Goal: Information Seeking & Learning: Learn about a topic

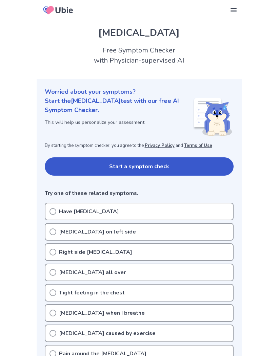
click at [121, 163] on button "Start a symptom check" at bounding box center [139, 166] width 189 height 18
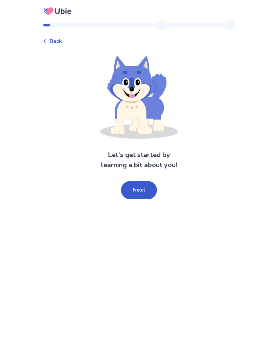
click at [137, 192] on button "Next" at bounding box center [139, 190] width 36 height 18
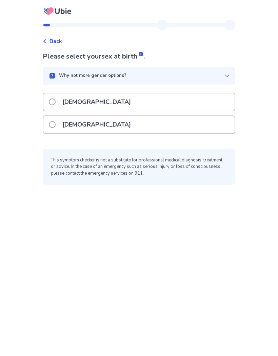
click at [56, 125] on span at bounding box center [52, 124] width 7 height 7
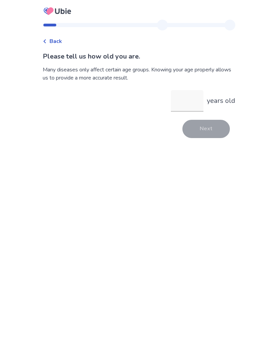
click at [182, 102] on input "years old" at bounding box center [187, 101] width 33 height 22
type input "**"
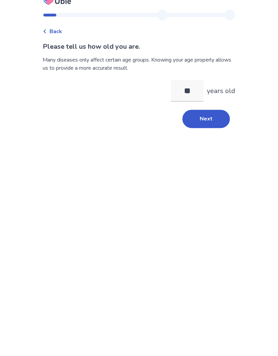
click at [208, 120] on button "Next" at bounding box center [205, 129] width 47 height 18
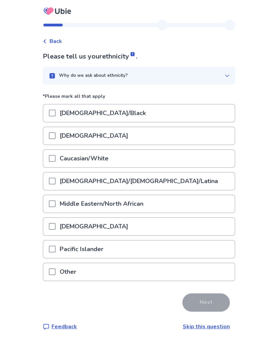
click at [53, 158] on span at bounding box center [52, 158] width 7 height 7
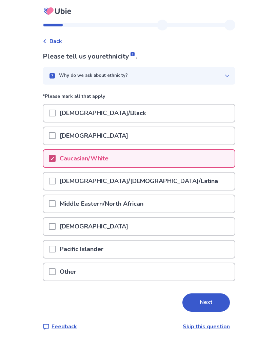
click at [202, 301] on button "Next" at bounding box center [205, 303] width 47 height 18
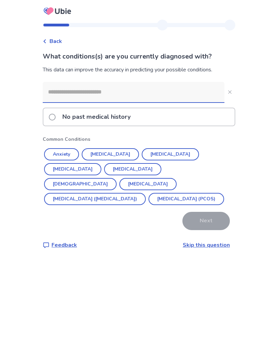
click at [108, 154] on button "Hypertension" at bounding box center [110, 154] width 57 height 12
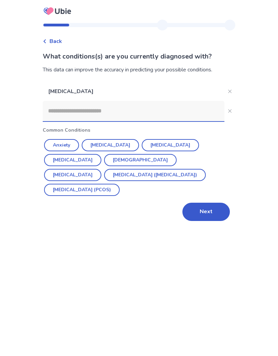
click at [76, 110] on input at bounding box center [133, 111] width 181 height 20
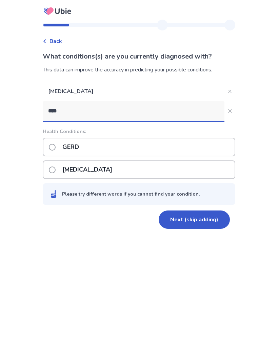
type input "****"
click at [56, 147] on span at bounding box center [52, 147] width 7 height 7
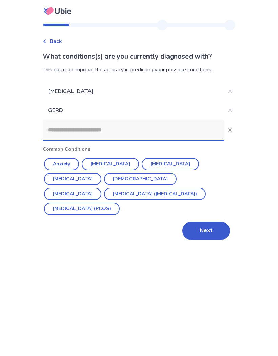
click at [59, 126] on input at bounding box center [133, 130] width 181 height 20
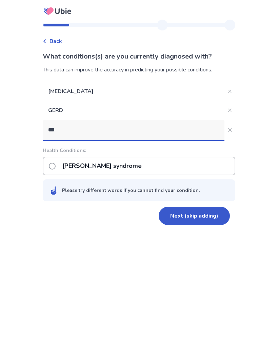
type input "***"
click at [56, 167] on span at bounding box center [52, 166] width 7 height 7
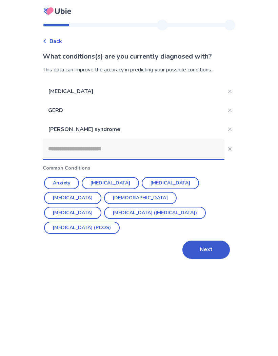
click at [58, 152] on input at bounding box center [133, 149] width 181 height 20
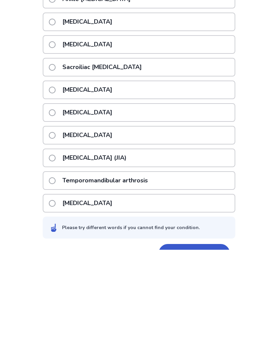
scroll to position [80, 0]
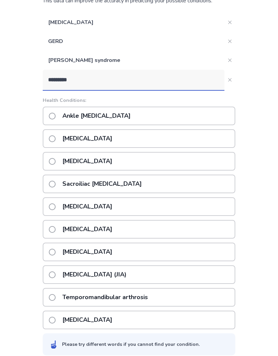
type input "*********"
click at [56, 160] on span at bounding box center [52, 161] width 7 height 7
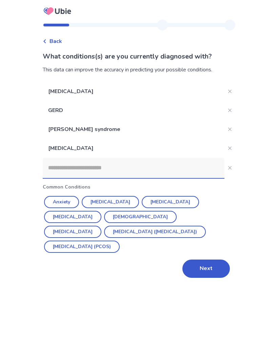
scroll to position [28, 0]
click at [200, 260] on button "Next" at bounding box center [205, 269] width 47 height 18
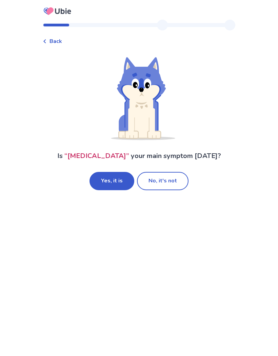
click at [109, 181] on button "Yes, it is" at bounding box center [111, 181] width 45 height 18
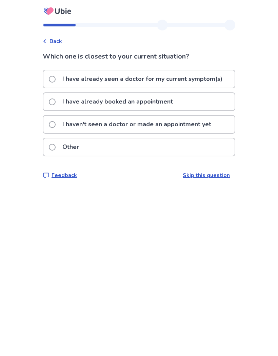
click at [53, 124] on span at bounding box center [52, 124] width 7 height 7
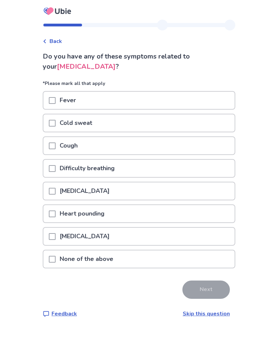
click at [56, 212] on span at bounding box center [52, 214] width 7 height 7
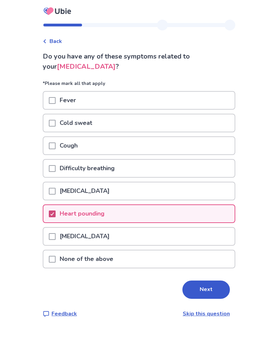
click at [197, 290] on button "Next" at bounding box center [205, 290] width 47 height 18
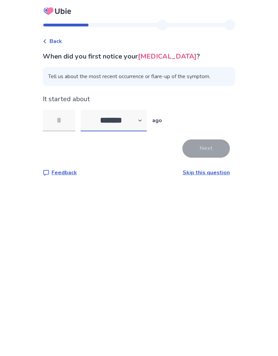
click at [142, 122] on select "******* ****** ******* ******** *******" at bounding box center [114, 121] width 66 height 22
select select "*"
click at [60, 122] on input "tel" at bounding box center [59, 121] width 33 height 22
type input "*"
click at [200, 148] on button "Next" at bounding box center [205, 148] width 47 height 18
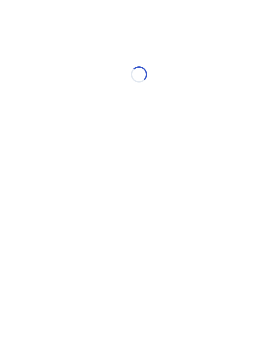
select select "*"
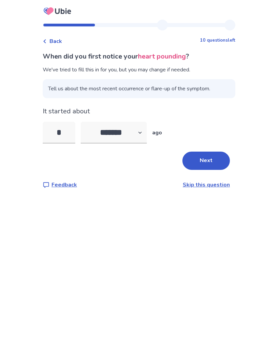
click at [196, 157] on button "Next" at bounding box center [205, 161] width 47 height 18
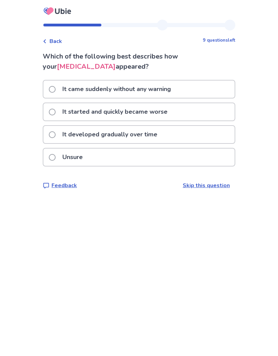
click at [53, 133] on span at bounding box center [52, 134] width 7 height 7
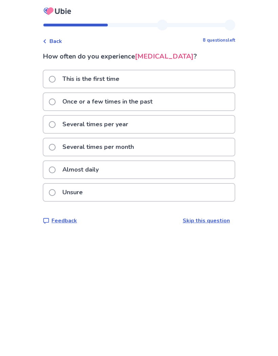
click at [53, 170] on span at bounding box center [52, 170] width 7 height 7
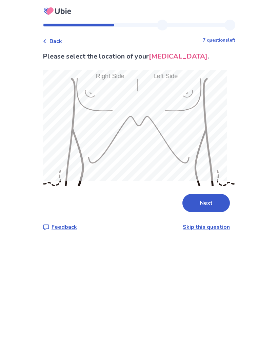
click at [199, 196] on button "Next" at bounding box center [205, 203] width 47 height 18
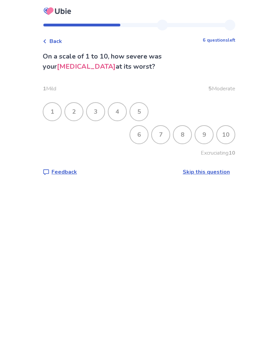
click at [142, 110] on div "5" at bounding box center [139, 112] width 18 height 18
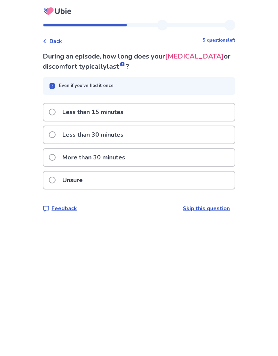
click at [56, 154] on span at bounding box center [52, 157] width 7 height 7
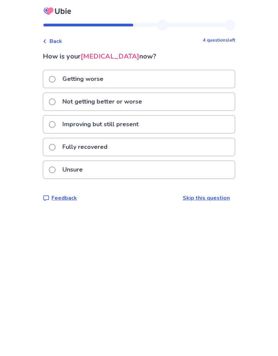
click at [56, 99] on span at bounding box center [52, 102] width 7 height 7
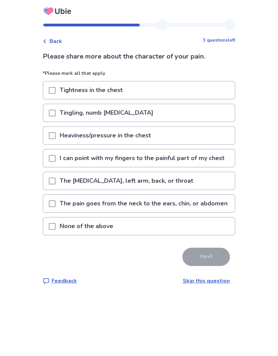
click at [55, 230] on span at bounding box center [52, 226] width 7 height 7
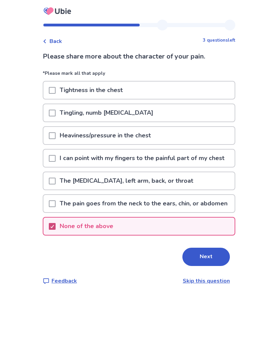
click at [198, 266] on button "Next" at bounding box center [205, 257] width 47 height 18
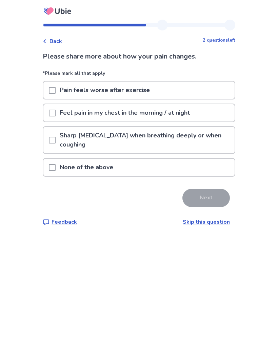
click at [51, 87] on div "Pain feels worse after exercise" at bounding box center [138, 90] width 191 height 17
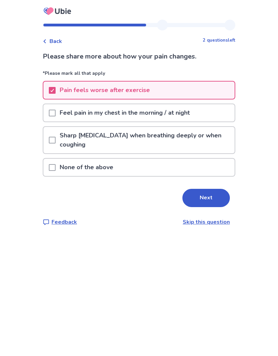
click at [56, 116] on span at bounding box center [52, 113] width 7 height 7
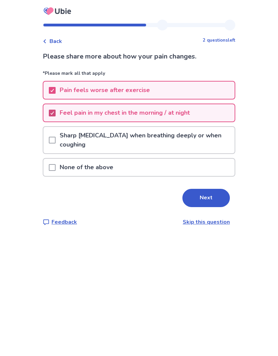
click at [201, 199] on button "Next" at bounding box center [205, 198] width 47 height 18
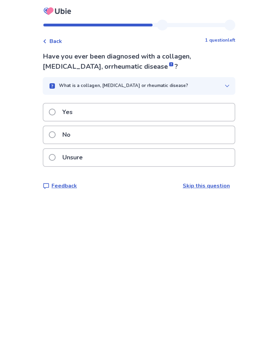
click at [53, 134] on span at bounding box center [52, 134] width 7 height 7
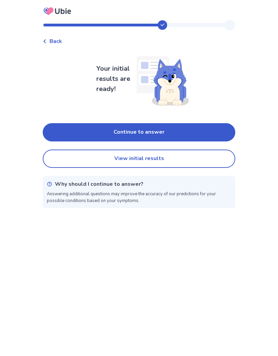
click at [144, 129] on button "Continue to answer" at bounding box center [139, 132] width 192 height 18
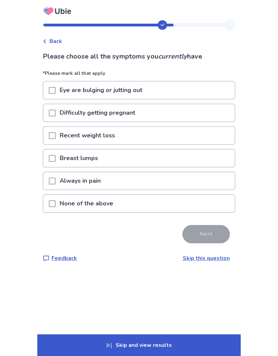
click at [56, 202] on span at bounding box center [52, 203] width 7 height 7
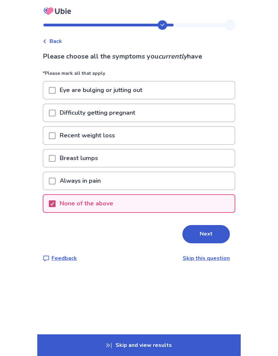
click at [201, 234] on button "Next" at bounding box center [205, 234] width 47 height 18
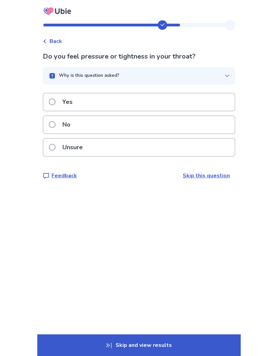
click at [57, 121] on label "No" at bounding box center [62, 124] width 26 height 17
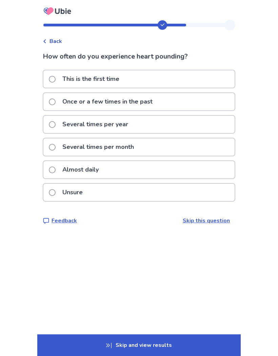
click at [56, 167] on span at bounding box center [52, 170] width 7 height 7
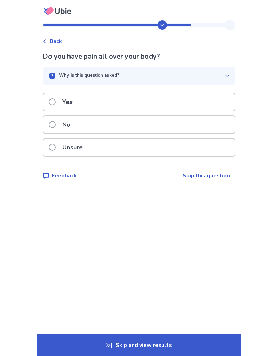
click at [55, 100] on span at bounding box center [52, 102] width 7 height 7
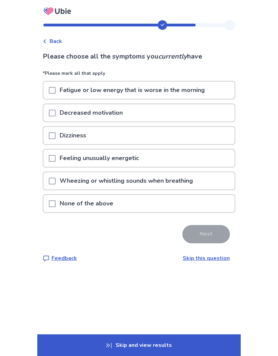
click at [53, 202] on span at bounding box center [52, 203] width 7 height 7
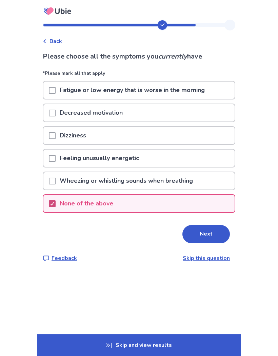
click at [199, 239] on button "Next" at bounding box center [205, 234] width 47 height 18
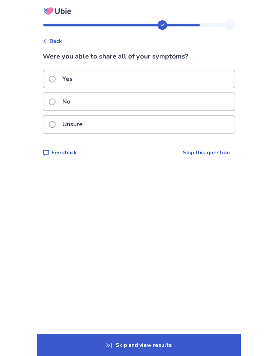
click at [53, 78] on span at bounding box center [52, 79] width 7 height 7
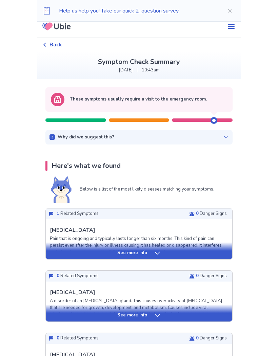
scroll to position [6, 0]
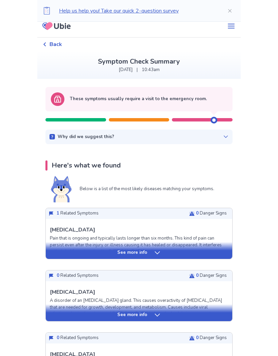
click at [223, 138] on icon at bounding box center [225, 136] width 5 height 5
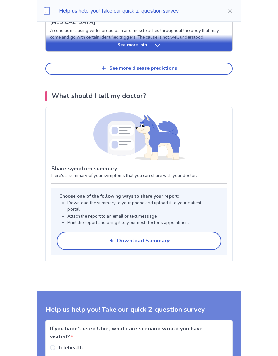
scroll to position [427, 0]
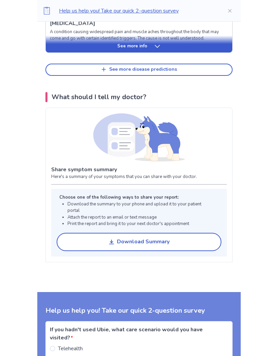
click at [110, 249] on button "Download Summary" at bounding box center [139, 242] width 165 height 18
